Goal: Find specific page/section: Find specific page/section

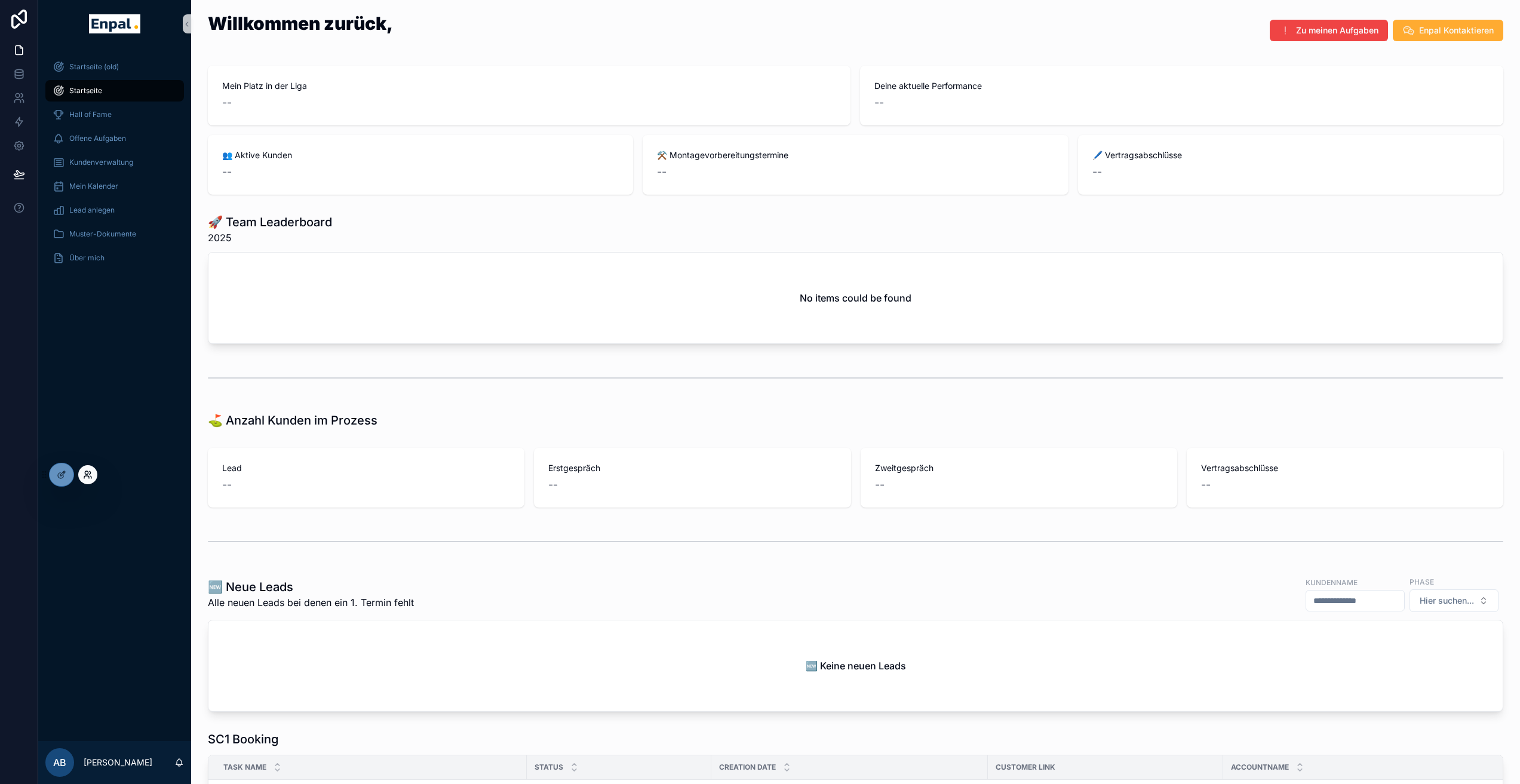
click at [85, 475] on icon at bounding box center [88, 475] width 10 height 10
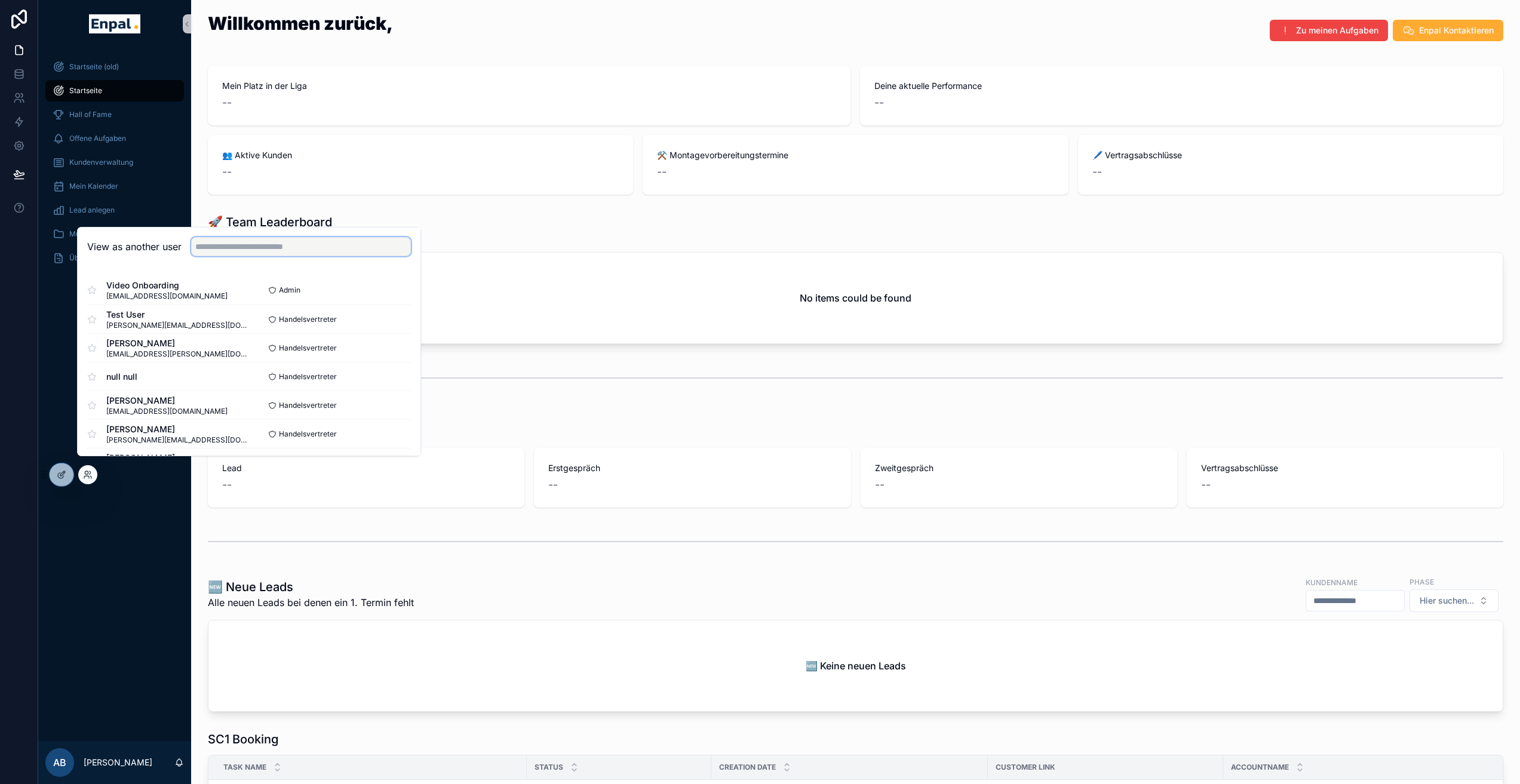
click at [247, 245] on input "text" at bounding box center [300, 246] width 220 height 19
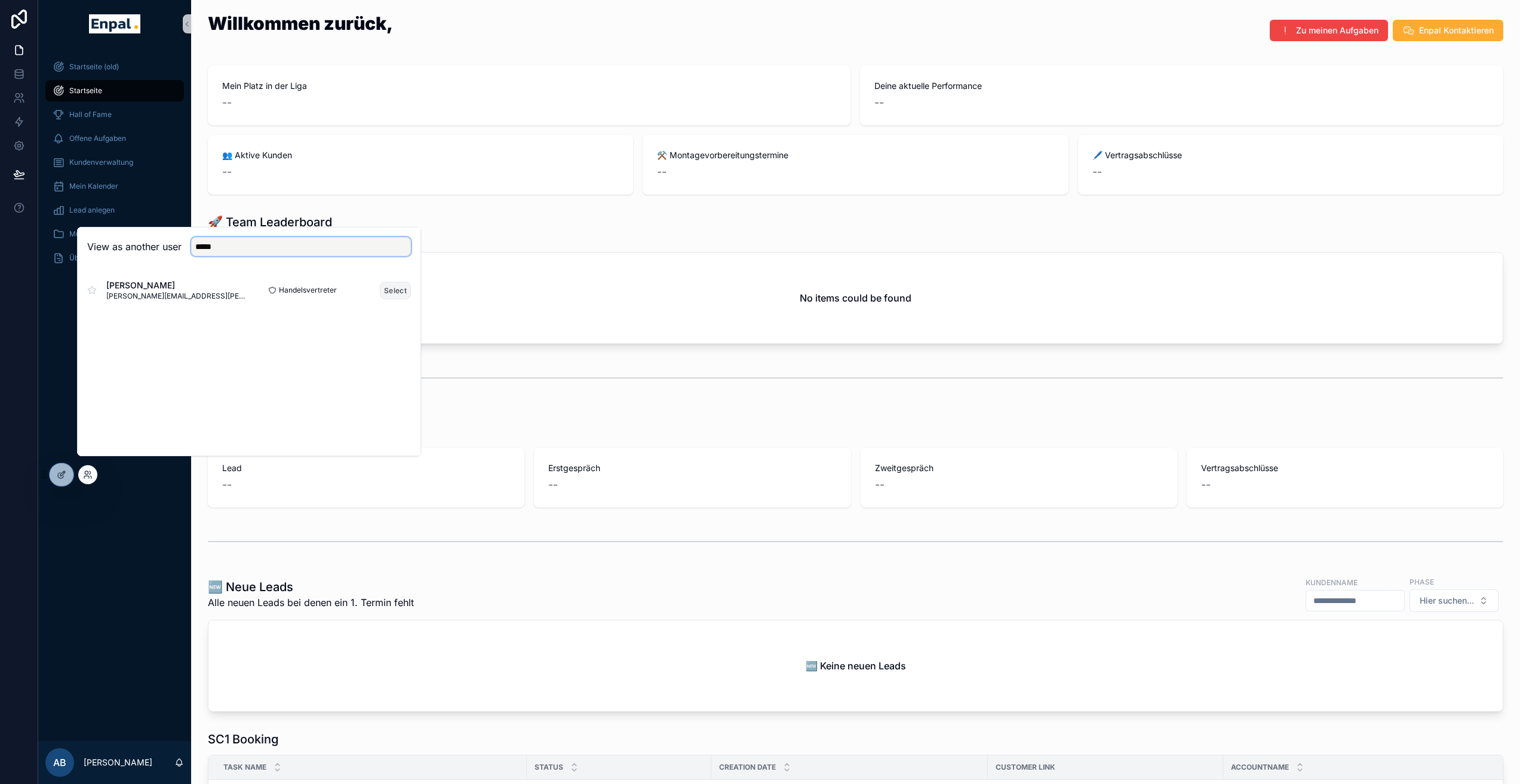
type input "*****"
click at [393, 297] on button "Select" at bounding box center [395, 290] width 31 height 17
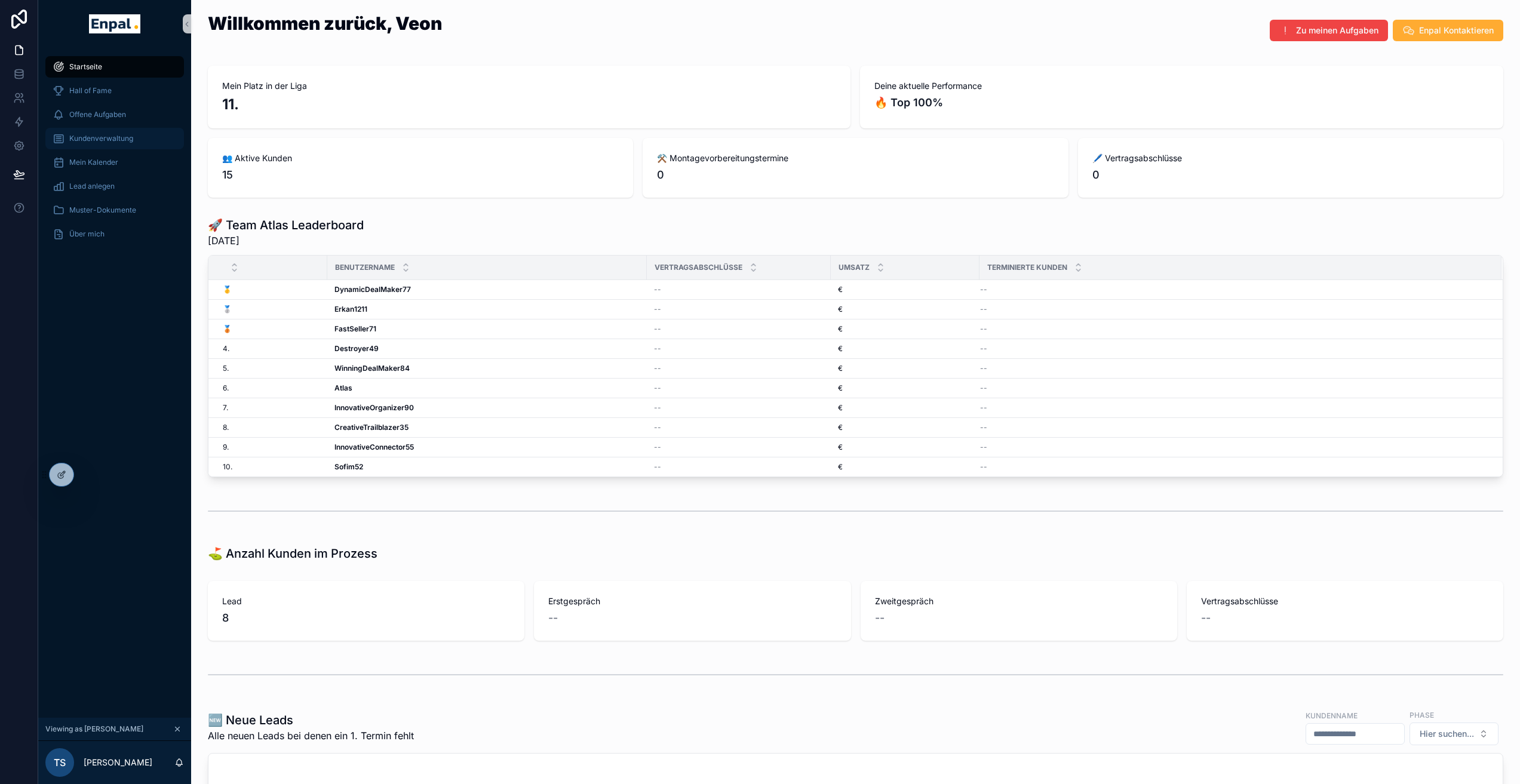
click at [126, 138] on span "Kundenverwaltung" at bounding box center [101, 139] width 64 height 10
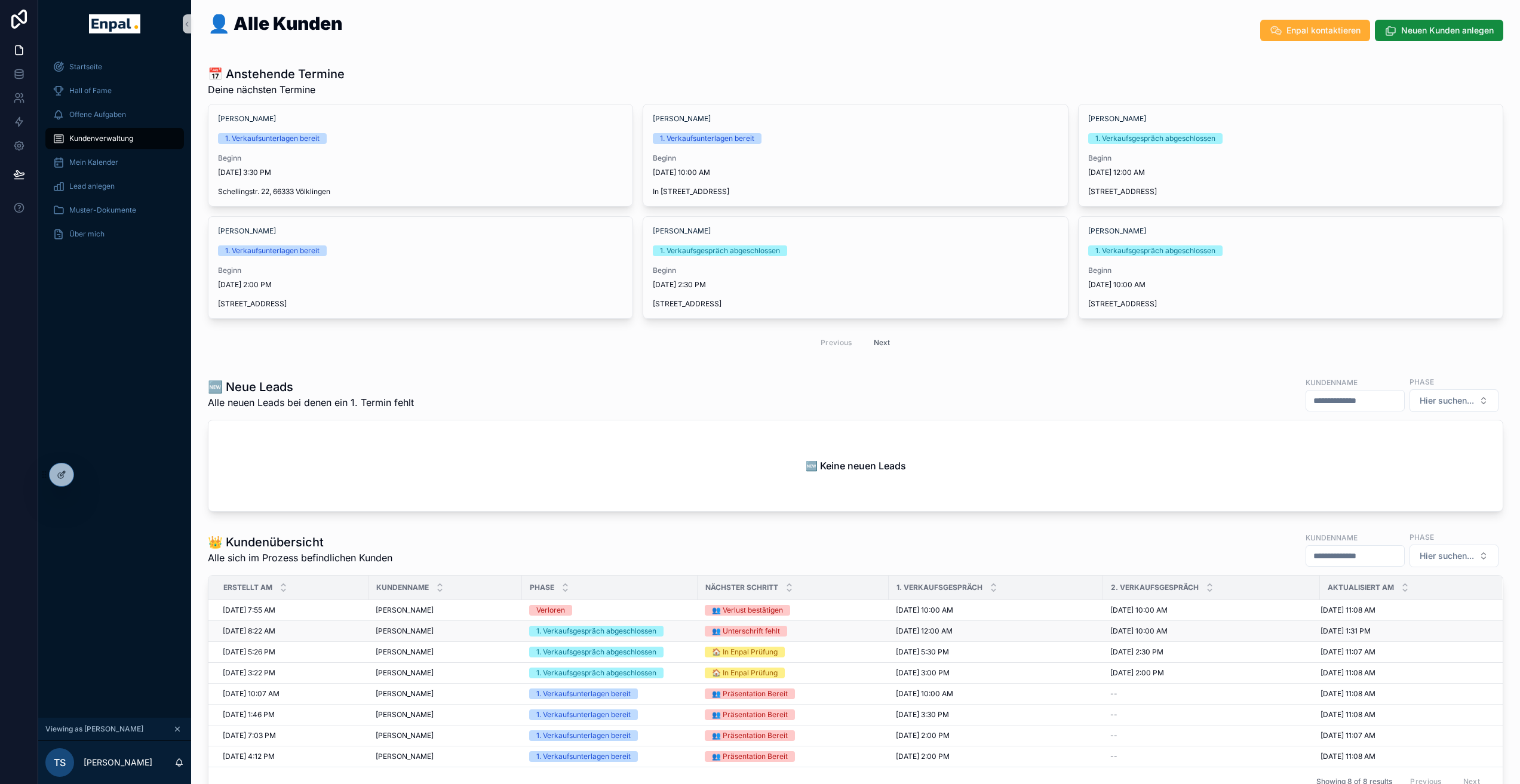
click at [477, 627] on div "D. Baque D. Baque" at bounding box center [445, 631] width 139 height 10
